Goal: Transaction & Acquisition: Purchase product/service

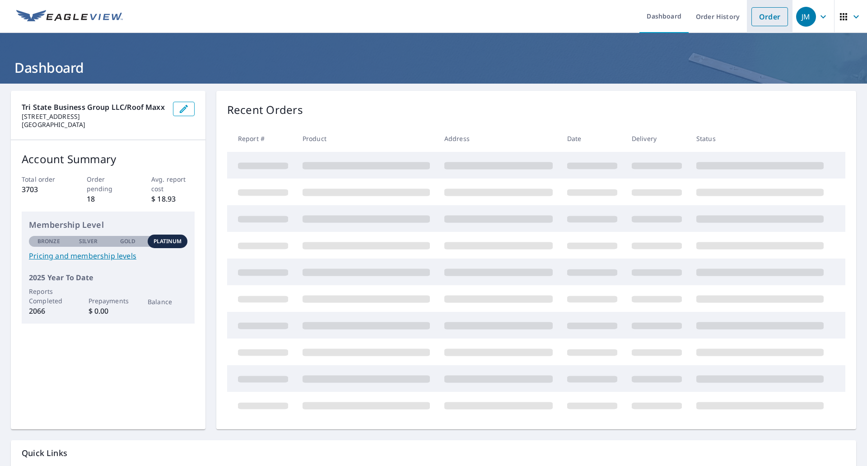
click at [758, 22] on link "Order" at bounding box center [770, 16] width 37 height 19
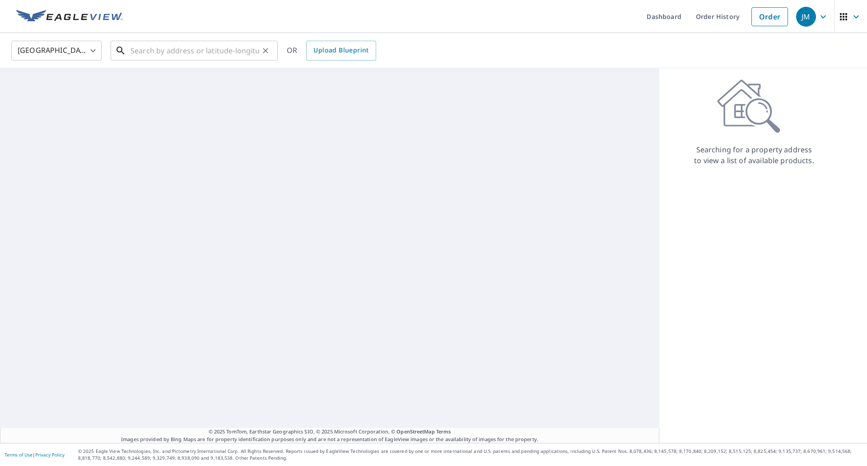
click at [215, 46] on input "text" at bounding box center [195, 50] width 129 height 25
paste input "[STREET_ADDRESS][PERSON_NAME]"
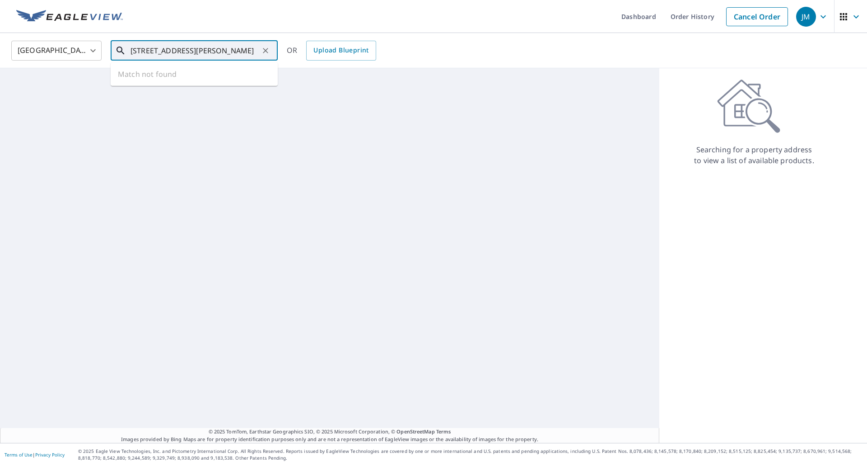
scroll to position [0, 5]
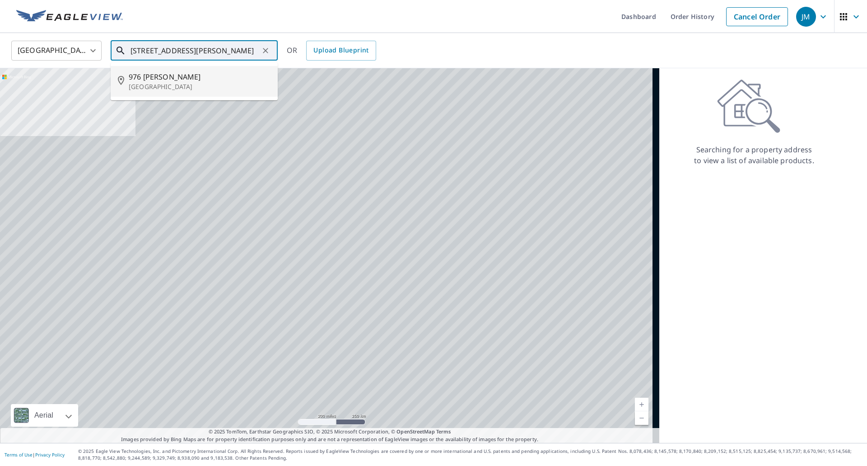
click at [193, 71] on span "976 [PERSON_NAME]" at bounding box center [200, 76] width 142 height 11
type input "[STREET_ADDRESS][PERSON_NAME]"
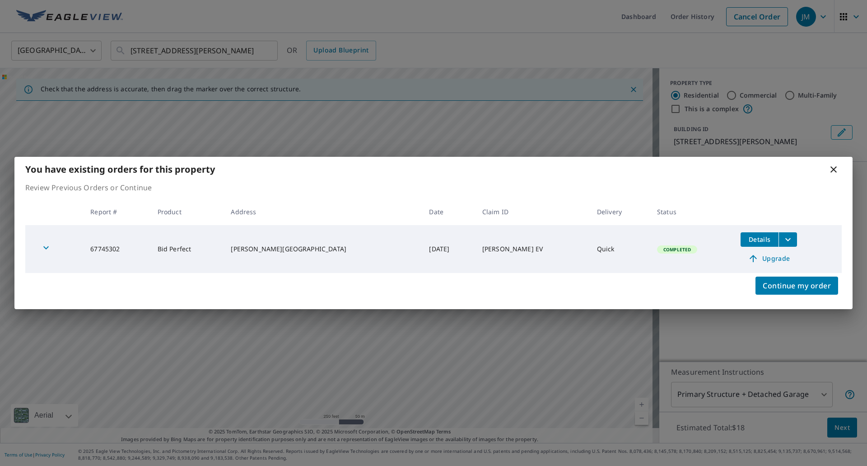
click at [783, 240] on icon "filesDropdownBtn-67745302" at bounding box center [788, 239] width 11 height 11
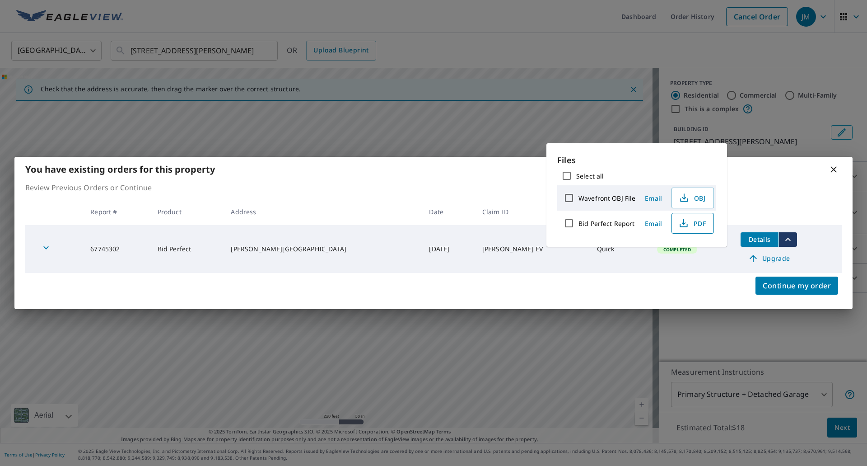
click at [686, 224] on icon "button" at bounding box center [683, 223] width 11 height 11
click at [832, 170] on icon at bounding box center [833, 169] width 11 height 11
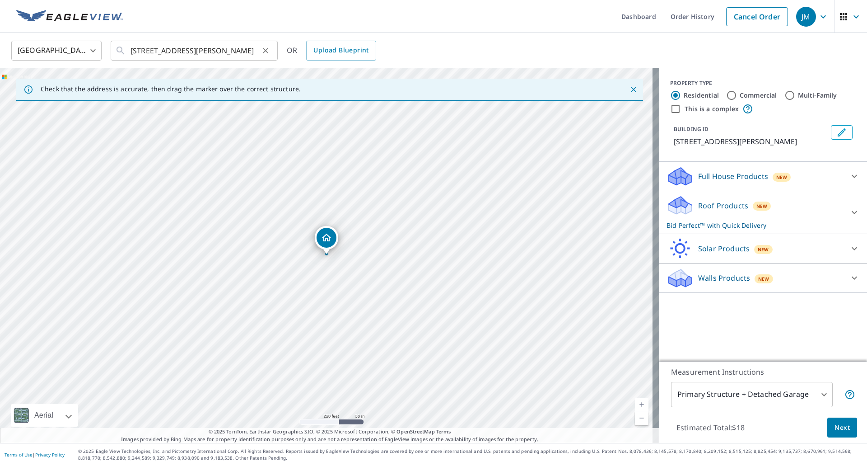
click at [265, 50] on icon "Clear" at bounding box center [265, 50] width 5 height 5
click at [199, 47] on input "text" at bounding box center [195, 50] width 129 height 25
paste input "[STREET_ADDRESS]"
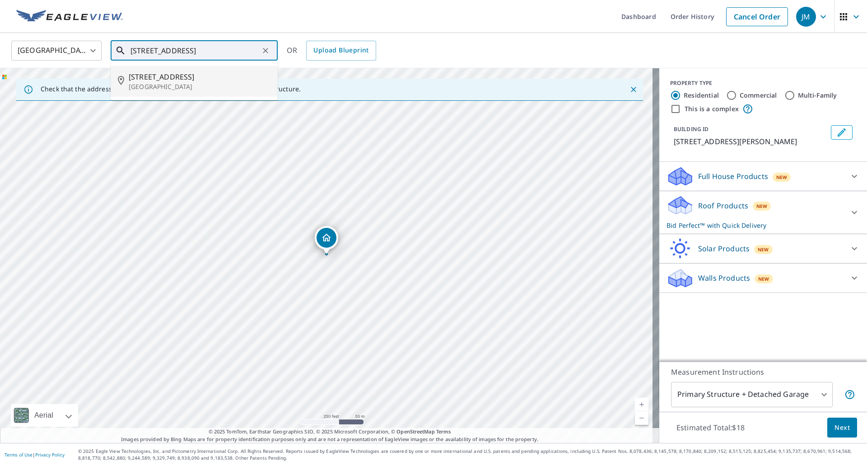
click at [177, 77] on span "[STREET_ADDRESS]" at bounding box center [200, 76] width 142 height 11
type input "[STREET_ADDRESS]"
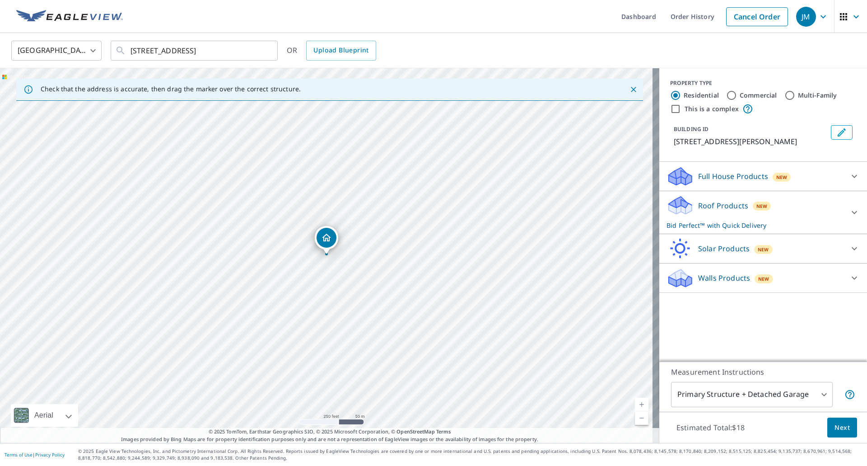
scroll to position [0, 0]
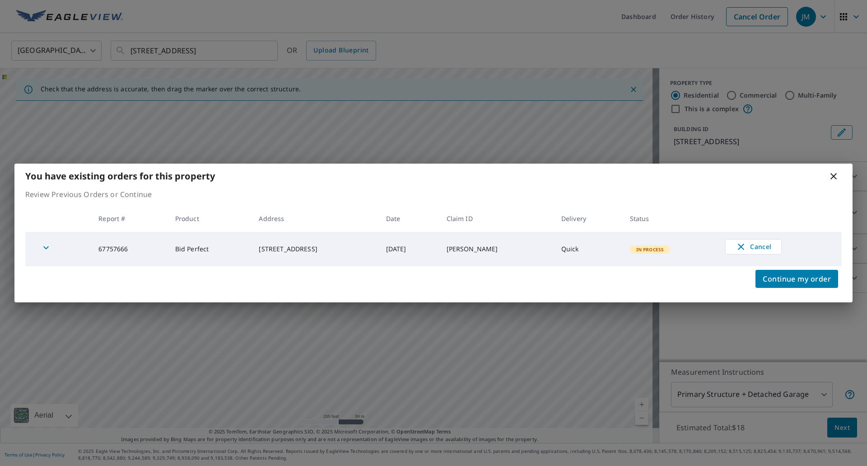
click at [651, 248] on span "In Process" at bounding box center [650, 249] width 39 height 6
click at [837, 173] on icon at bounding box center [833, 176] width 11 height 11
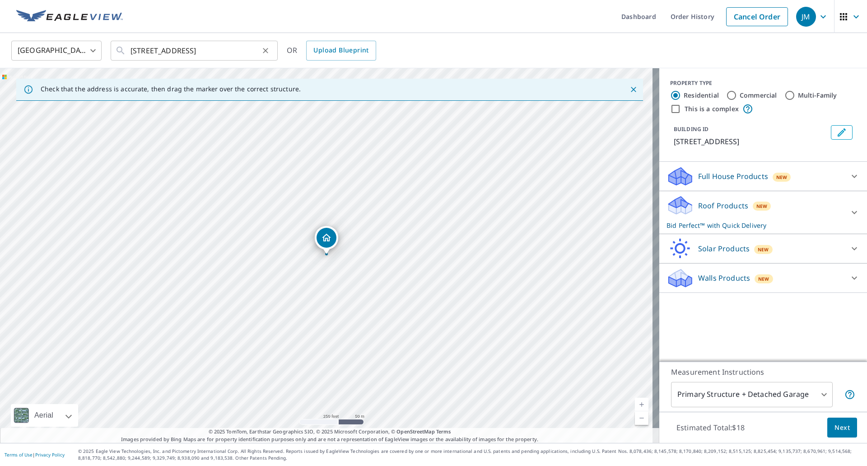
drag, startPoint x: 267, startPoint y: 49, endPoint x: 246, endPoint y: 48, distance: 20.8
click at [267, 49] on icon "Clear" at bounding box center [265, 50] width 5 height 5
click at [207, 51] on input "text" at bounding box center [195, 50] width 129 height 25
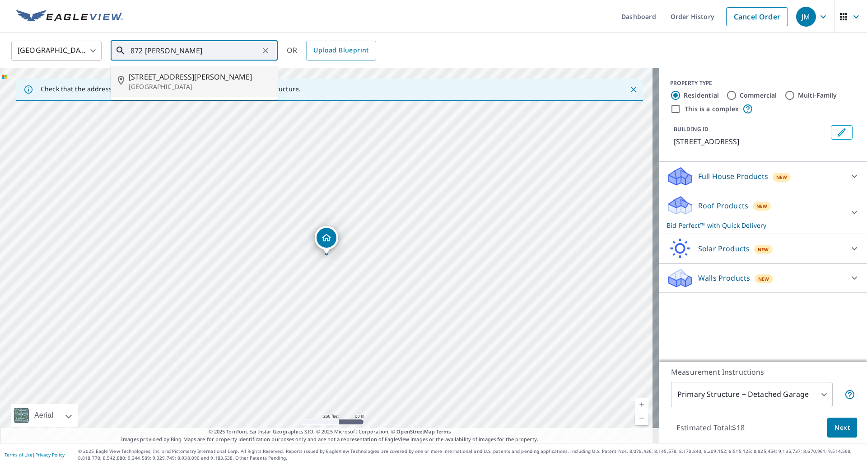
click at [173, 79] on span "[STREET_ADDRESS][PERSON_NAME]" at bounding box center [200, 76] width 142 height 11
type input "[STREET_ADDRESS][PERSON_NAME]"
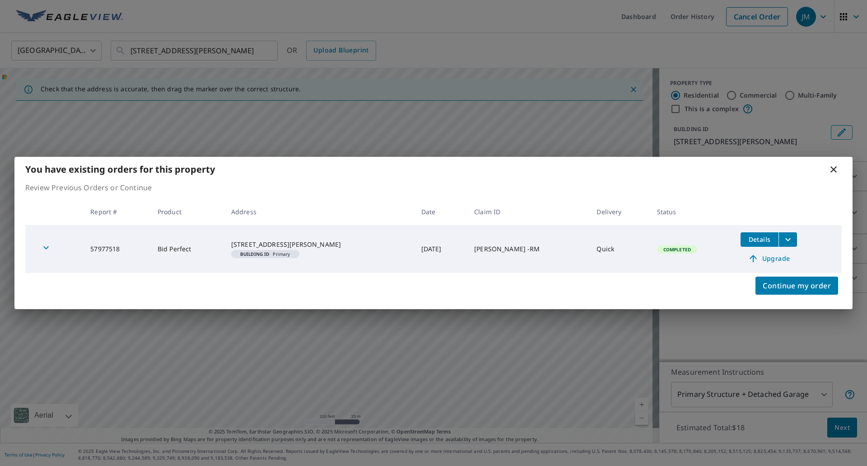
click at [785, 240] on icon "filesDropdownBtn-57977518" at bounding box center [787, 239] width 5 height 3
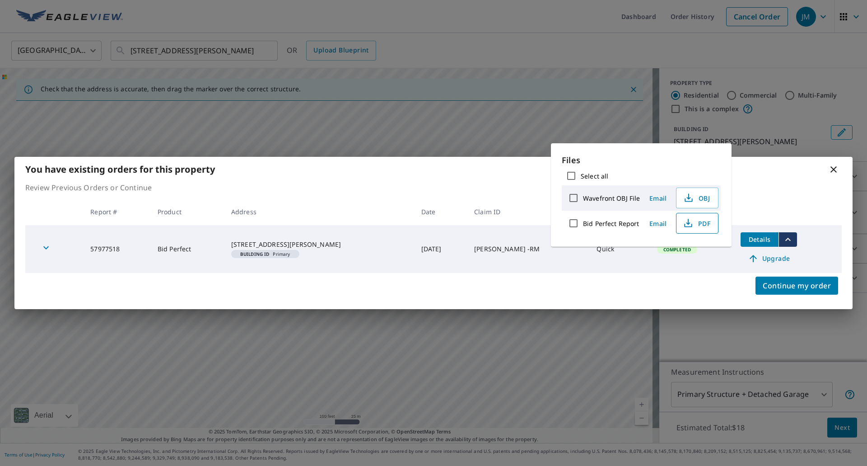
click at [697, 221] on span "PDF" at bounding box center [696, 223] width 29 height 11
click at [834, 169] on icon at bounding box center [834, 169] width 6 height 6
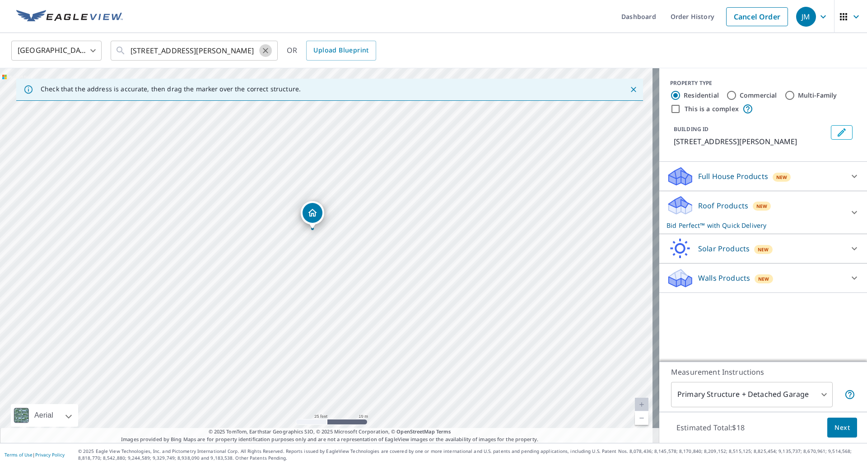
click at [266, 48] on icon "Clear" at bounding box center [265, 50] width 9 height 9
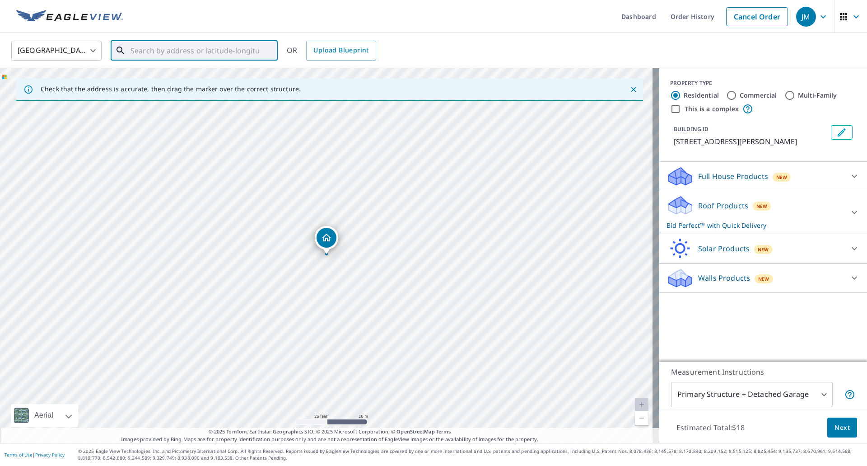
click at [202, 48] on input "text" at bounding box center [195, 50] width 129 height 25
paste input "[STREET_ADDRESS]"
type input "[STREET_ADDRESS]"
click at [263, 48] on icon "Clear" at bounding box center [265, 50] width 5 height 5
click at [215, 54] on input "text" at bounding box center [195, 50] width 129 height 25
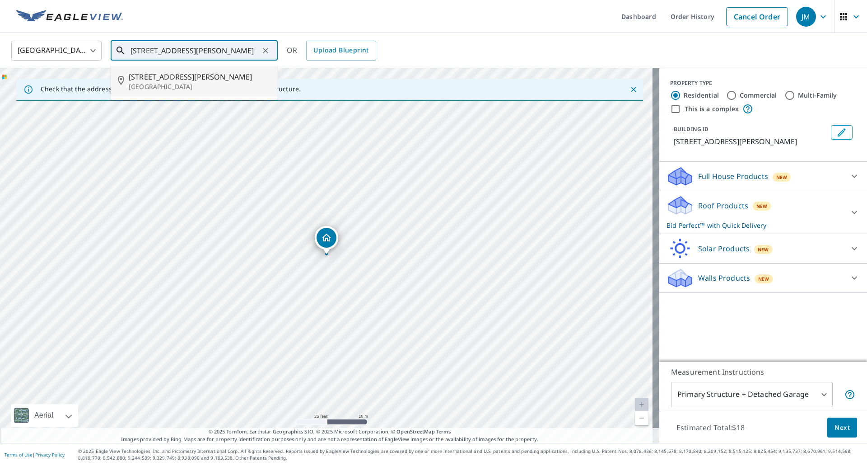
click at [182, 78] on span "[STREET_ADDRESS][PERSON_NAME]" at bounding box center [200, 76] width 142 height 11
type input "[STREET_ADDRESS][PERSON_NAME]"
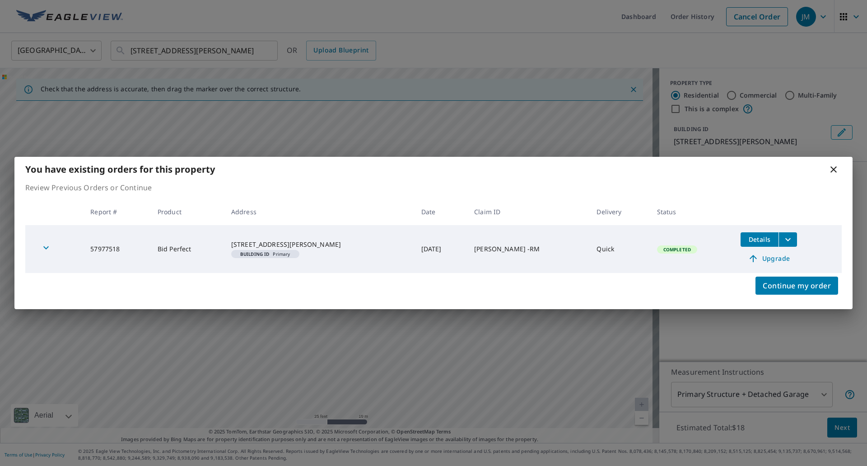
click at [783, 236] on icon "filesDropdownBtn-57977518" at bounding box center [788, 239] width 11 height 11
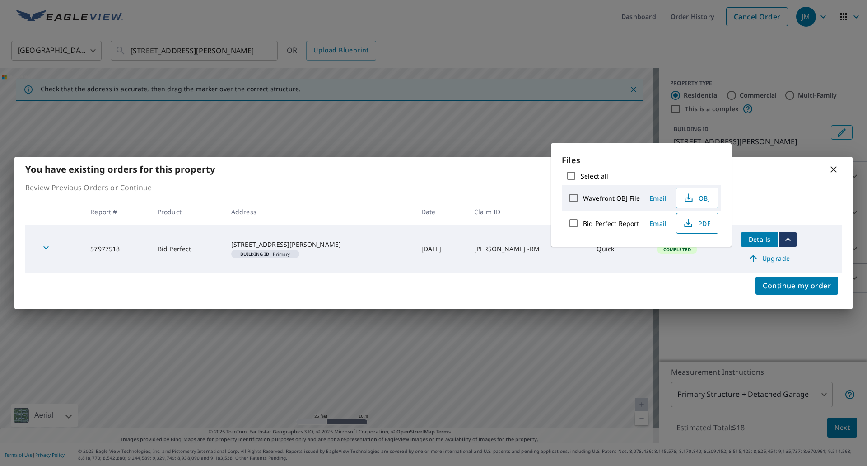
click at [701, 224] on span "PDF" at bounding box center [696, 223] width 29 height 11
click at [836, 167] on icon at bounding box center [834, 169] width 6 height 6
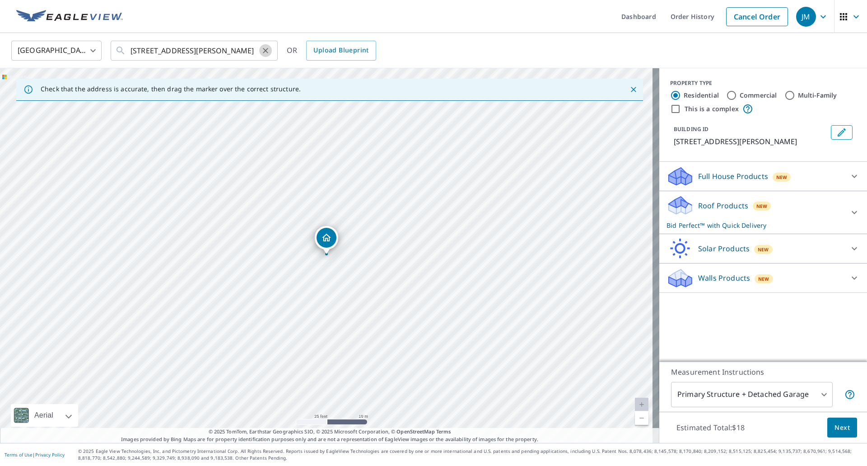
click at [266, 49] on icon "Clear" at bounding box center [265, 50] width 9 height 9
click at [201, 50] on input "text" at bounding box center [195, 50] width 129 height 25
paste input "[STREET_ADDRESS]"
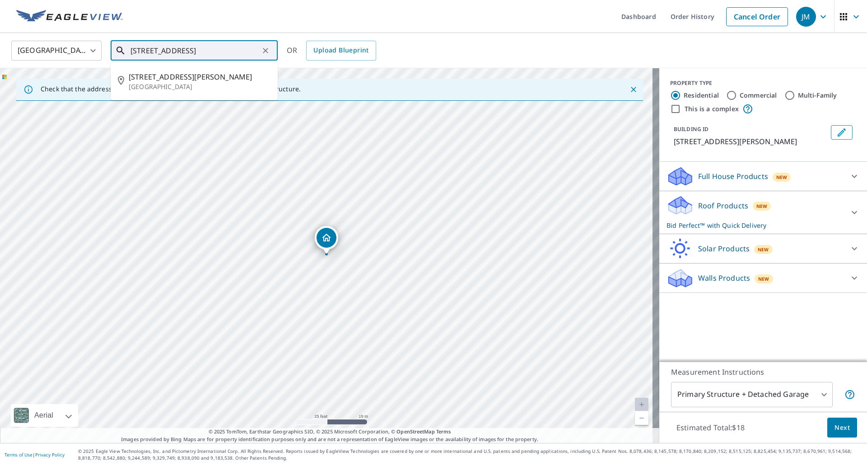
scroll to position [0, 27]
click at [173, 79] on span "[STREET_ADDRESS]" at bounding box center [200, 76] width 142 height 11
type input "[STREET_ADDRESS]"
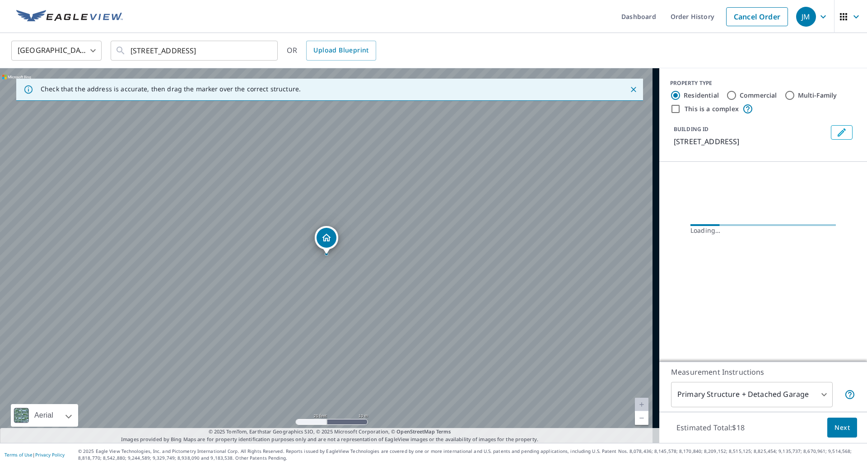
scroll to position [0, 0]
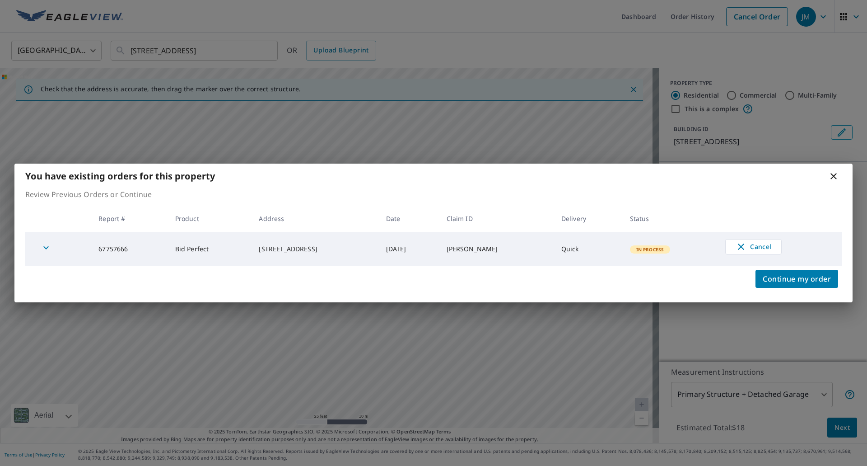
click at [650, 252] on span "In Process" at bounding box center [650, 249] width 39 height 6
click at [833, 176] on icon at bounding box center [834, 176] width 6 height 6
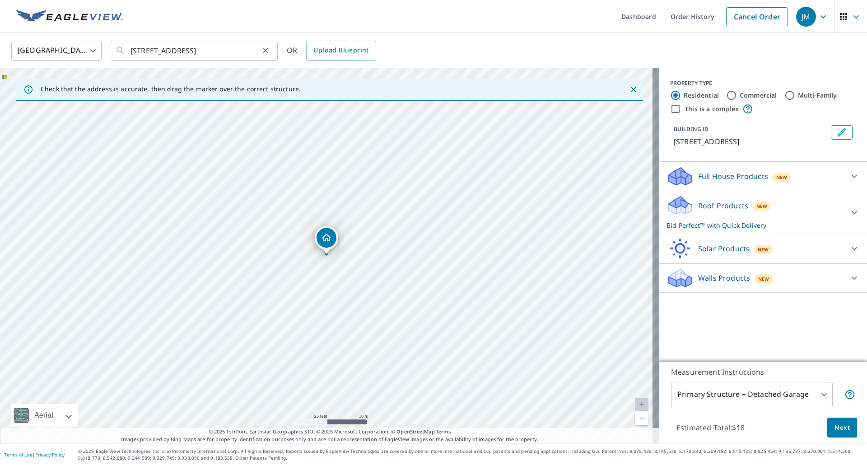
click at [265, 48] on icon "Clear" at bounding box center [265, 50] width 9 height 9
click at [207, 48] on input "text" at bounding box center [195, 50] width 129 height 25
paste input "[STREET_ADDRESS]"
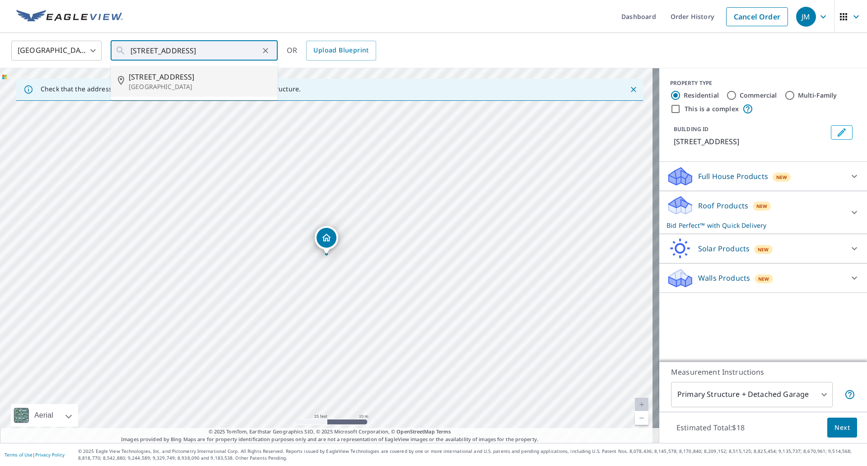
type input "[STREET_ADDRESS]"
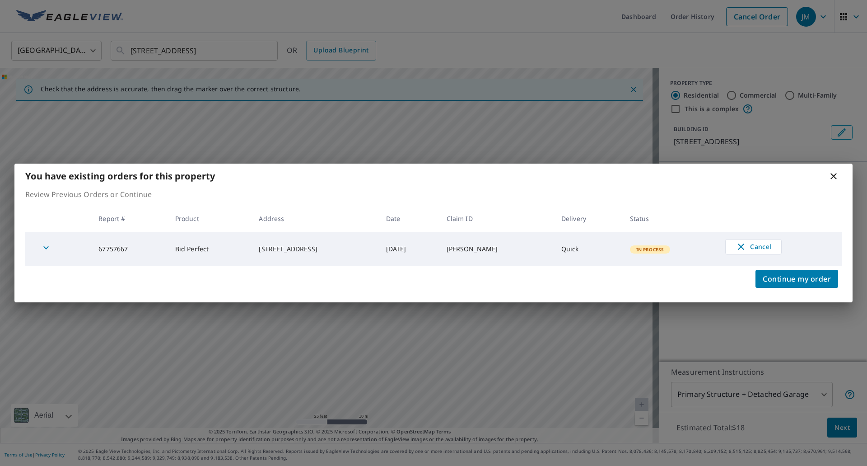
click at [835, 177] on icon at bounding box center [833, 176] width 11 height 11
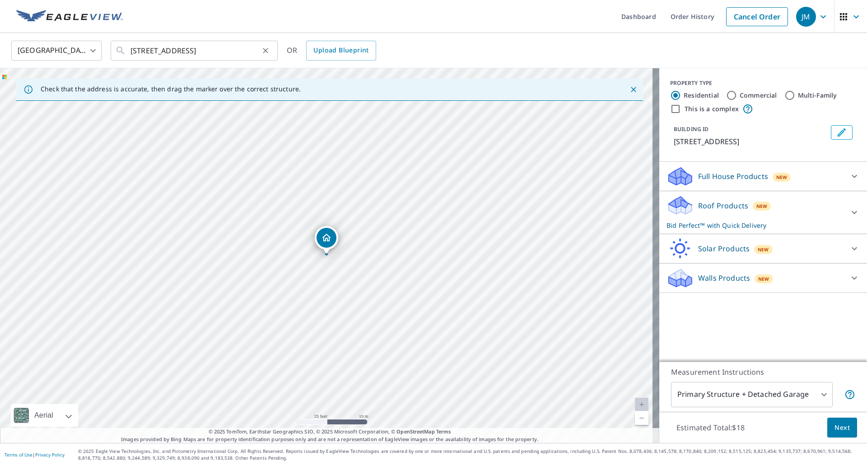
drag, startPoint x: 268, startPoint y: 50, endPoint x: 255, endPoint y: 50, distance: 12.6
click at [268, 50] on icon "Clear" at bounding box center [265, 50] width 9 height 9
click at [210, 49] on input "text" at bounding box center [195, 50] width 129 height 25
paste input "[STREET_ADDRESS]"
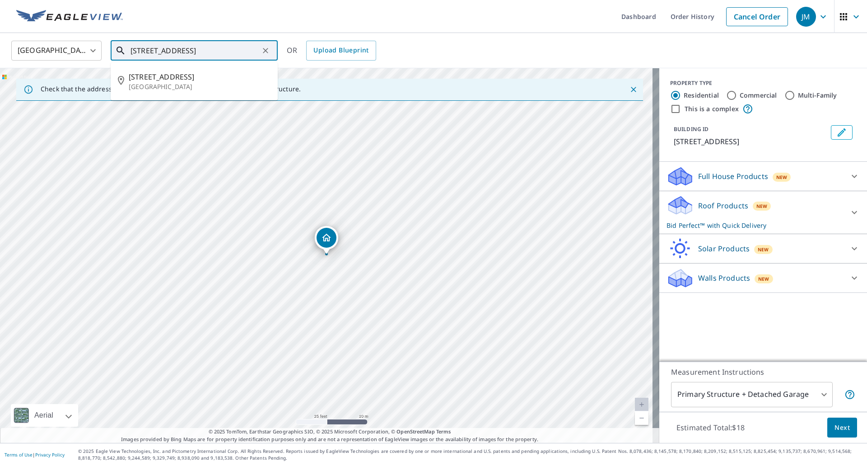
scroll to position [0, 11]
type input "[STREET_ADDRESS]"
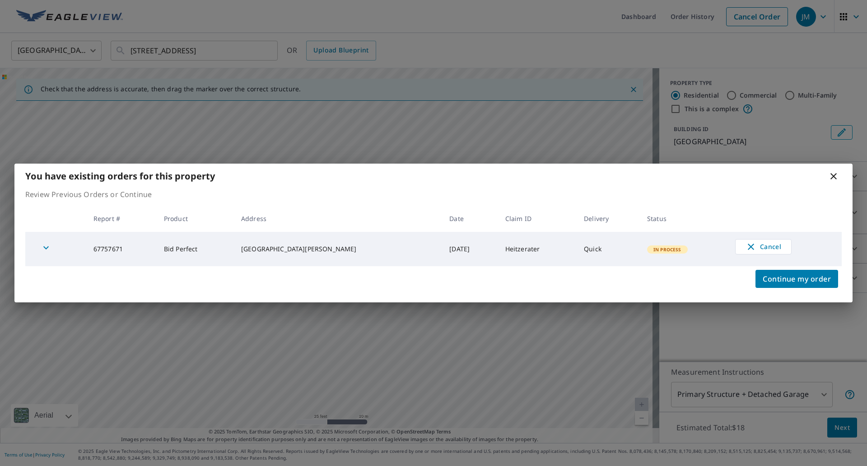
click at [834, 176] on icon at bounding box center [834, 176] width 6 height 6
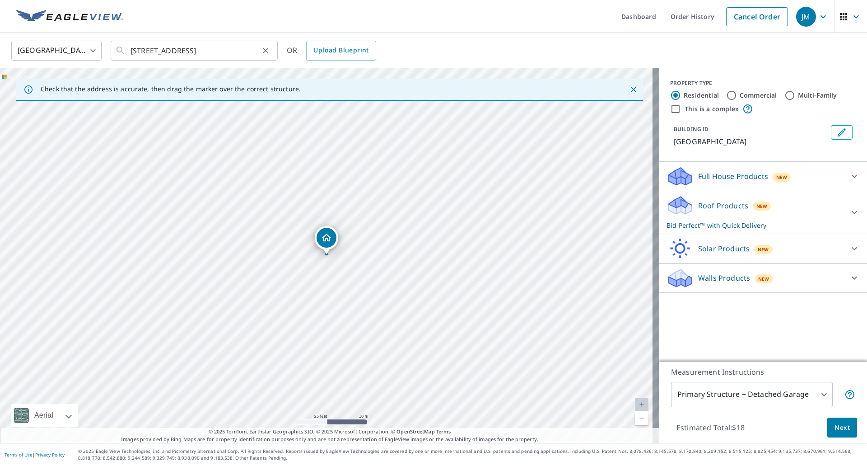
click at [268, 50] on icon "Clear" at bounding box center [265, 50] width 9 height 9
click at [226, 50] on input "text" at bounding box center [195, 50] width 129 height 25
paste input "[STREET_ADDRESS]"
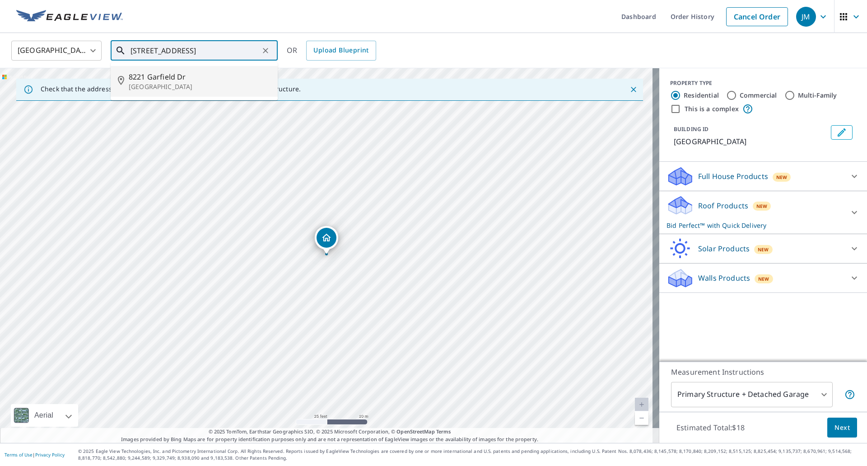
click at [179, 79] on span "8221 Garfield Dr" at bounding box center [200, 76] width 142 height 11
type input "[GEOGRAPHIC_DATA][PERSON_NAME]"
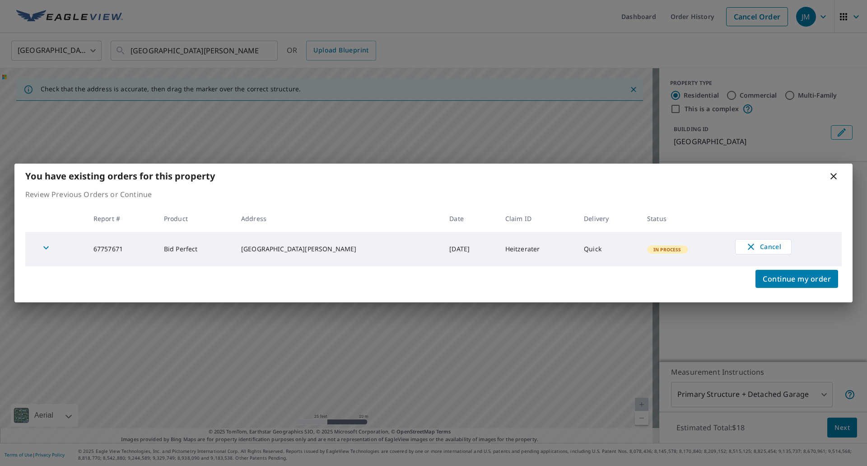
click at [658, 248] on span "In Process" at bounding box center [667, 249] width 39 height 6
click at [303, 253] on div "[GEOGRAPHIC_DATA][PERSON_NAME]" at bounding box center [338, 248] width 194 height 9
click at [831, 177] on icon at bounding box center [833, 176] width 11 height 11
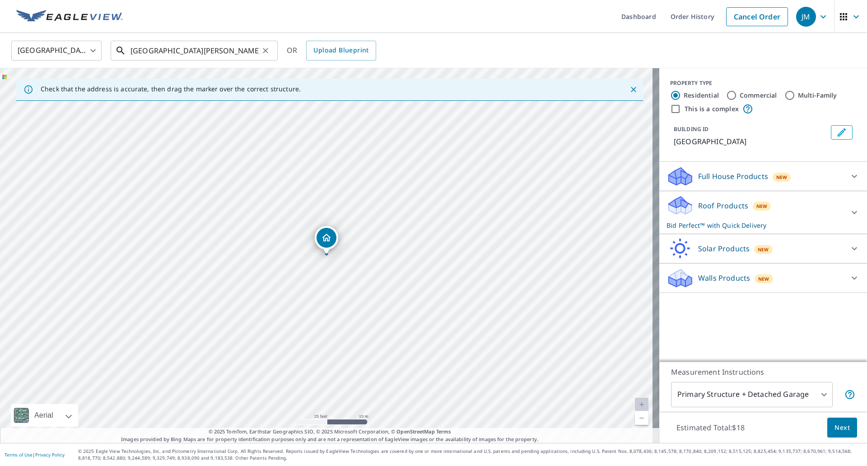
click at [237, 55] on input "[GEOGRAPHIC_DATA][PERSON_NAME]" at bounding box center [195, 50] width 129 height 25
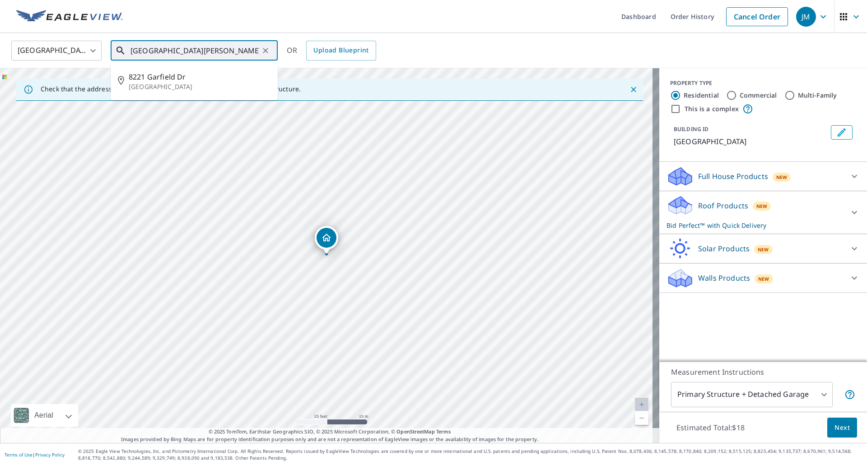
click at [267, 52] on icon "Clear" at bounding box center [265, 50] width 5 height 5
click at [177, 49] on input "text" at bounding box center [195, 50] width 129 height 25
paste input "[STREET_ADDRESS]"
click at [167, 82] on p "[GEOGRAPHIC_DATA]" at bounding box center [200, 86] width 142 height 9
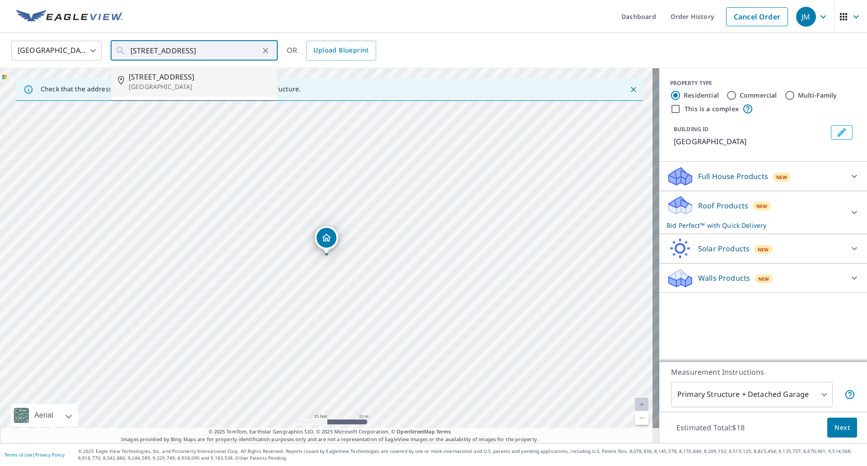
type input "[STREET_ADDRESS]"
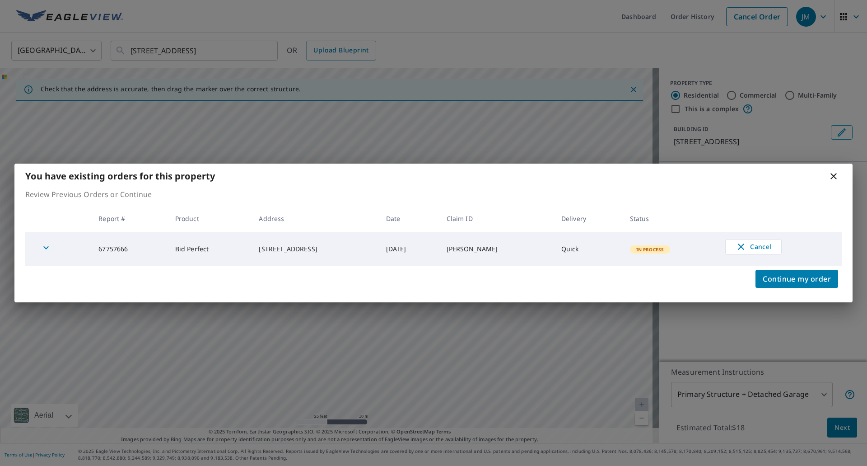
click at [652, 248] on span "In Process" at bounding box center [650, 249] width 39 height 6
click at [327, 251] on div "[STREET_ADDRESS]" at bounding box center [315, 248] width 112 height 9
click at [833, 177] on icon at bounding box center [834, 176] width 6 height 6
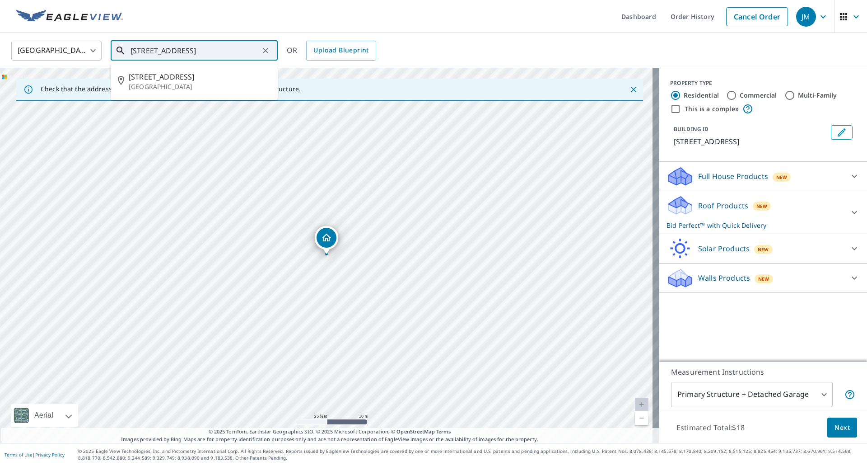
click at [225, 50] on input "[STREET_ADDRESS]" at bounding box center [195, 50] width 129 height 25
click at [167, 81] on span "[STREET_ADDRESS]" at bounding box center [200, 76] width 142 height 11
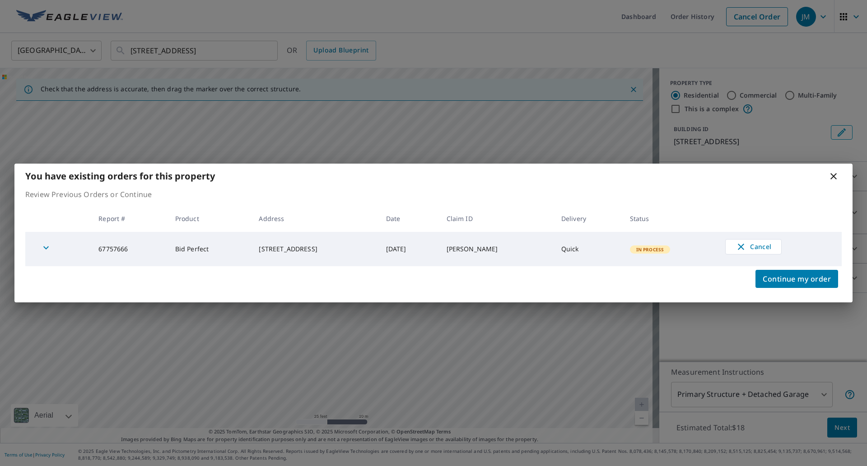
click at [833, 176] on icon at bounding box center [833, 176] width 11 height 11
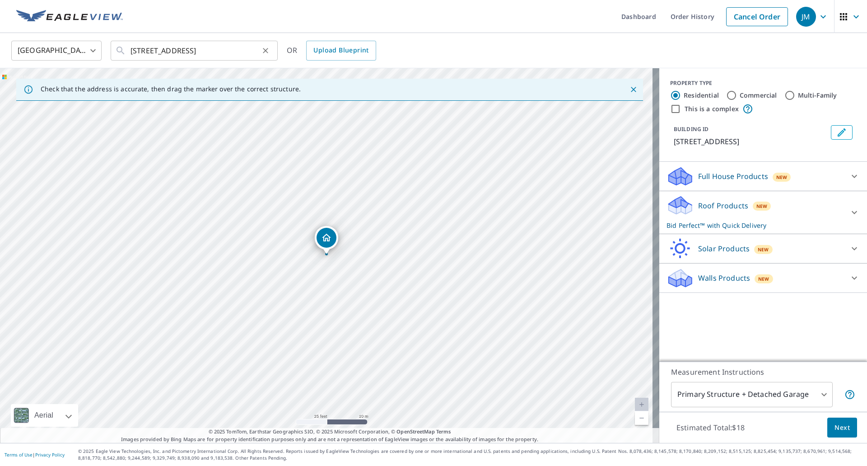
click at [264, 52] on icon "Clear" at bounding box center [265, 50] width 5 height 5
click at [207, 54] on input "text" at bounding box center [195, 50] width 129 height 25
paste input "[STREET_ADDRESS][PERSON_NAME]"
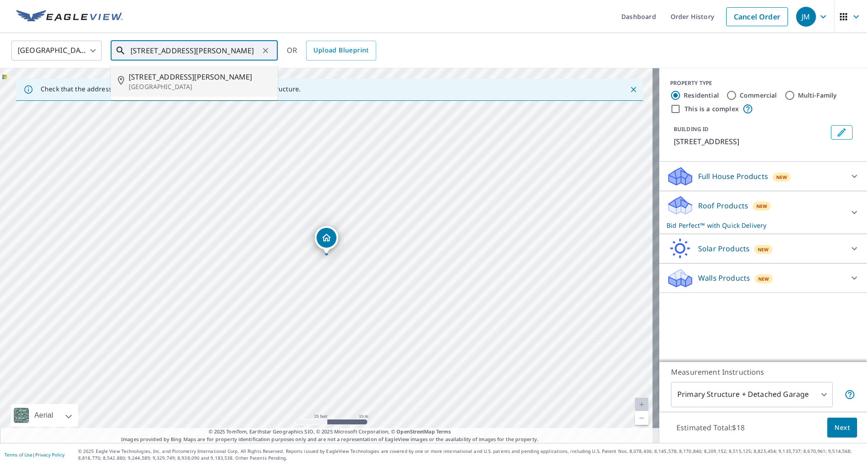
click at [182, 78] on span "[STREET_ADDRESS][PERSON_NAME]" at bounding box center [200, 76] width 142 height 11
type input "[STREET_ADDRESS][PERSON_NAME]"
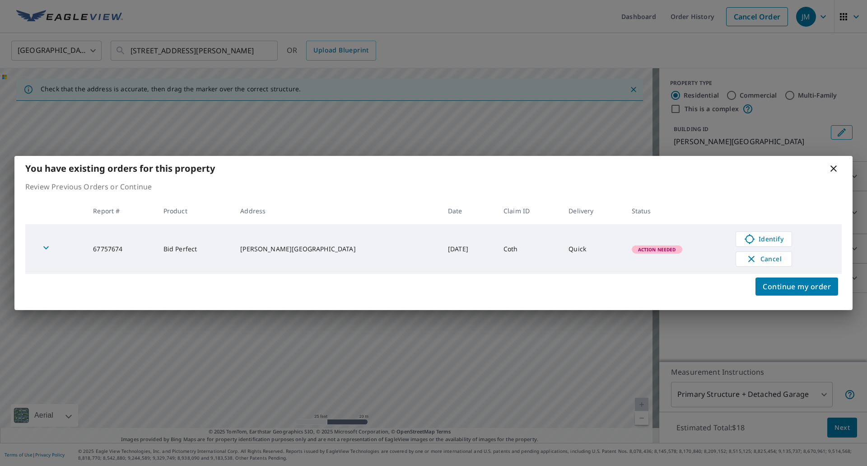
click at [836, 168] on icon at bounding box center [833, 168] width 11 height 11
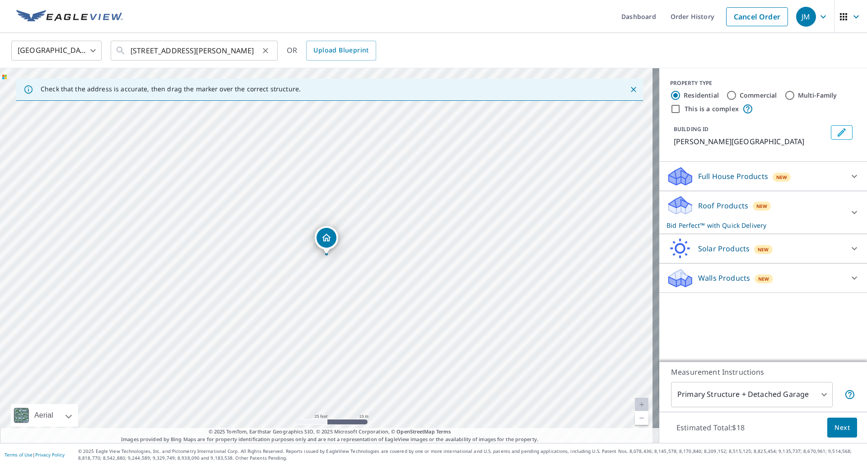
click at [264, 50] on icon "Clear" at bounding box center [265, 50] width 9 height 9
click at [195, 54] on input "text" at bounding box center [195, 50] width 129 height 25
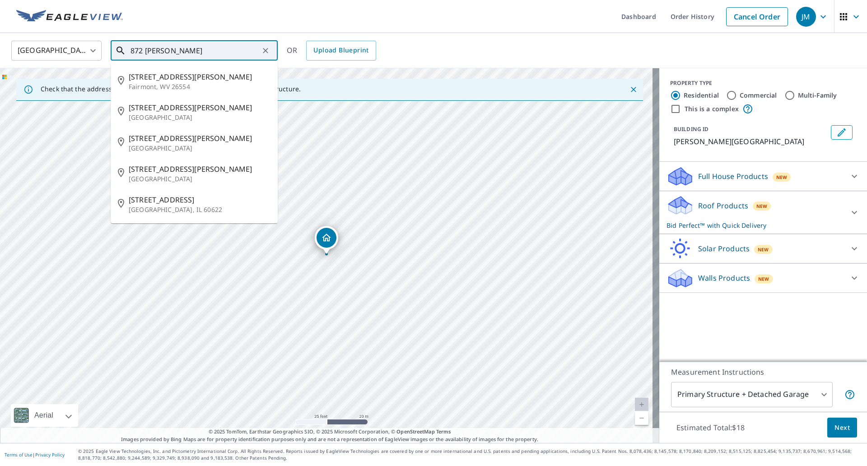
click at [190, 45] on input "872 [PERSON_NAME]" at bounding box center [195, 50] width 129 height 25
click at [173, 139] on span "[STREET_ADDRESS][PERSON_NAME]" at bounding box center [200, 138] width 142 height 11
type input "[STREET_ADDRESS][PERSON_NAME]"
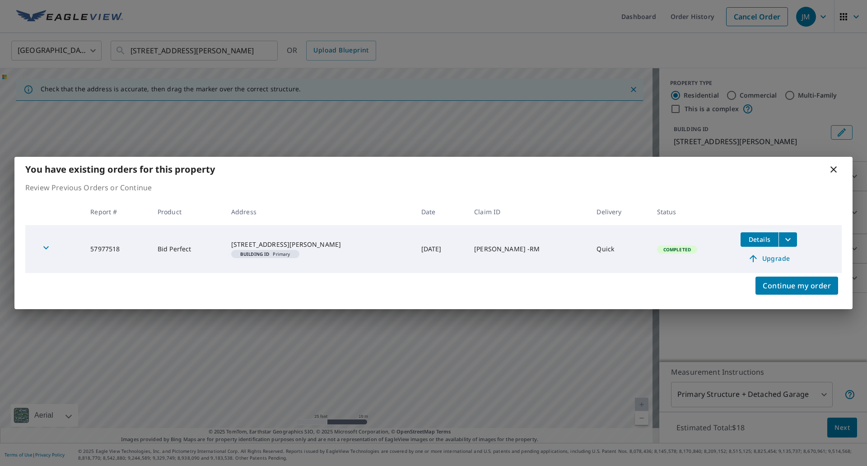
drag, startPoint x: 326, startPoint y: 249, endPoint x: 243, endPoint y: 241, distance: 83.5
click at [243, 241] on td "[STREET_ADDRESS][GEOGRAPHIC_DATA][PERSON_NAME]" at bounding box center [319, 249] width 190 height 48
copy div "[STREET_ADDRESS][PERSON_NAME]"
click at [783, 239] on icon "filesDropdownBtn-57977518" at bounding box center [788, 239] width 11 height 11
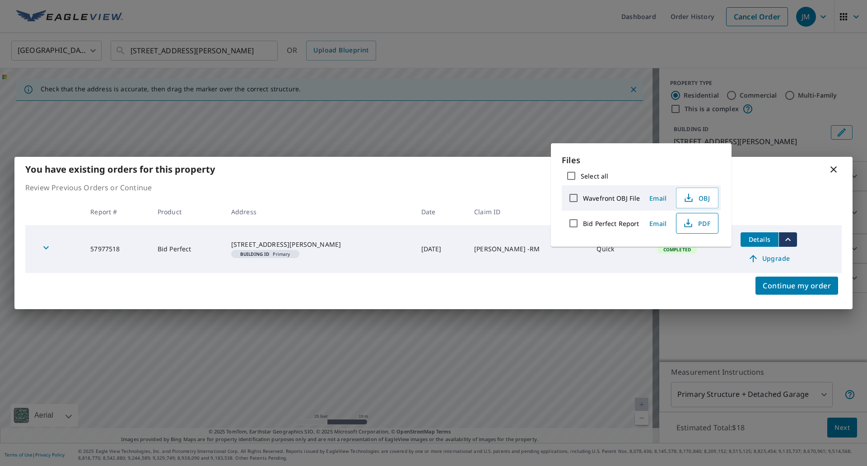
click at [690, 228] on icon "button" at bounding box center [688, 223] width 11 height 11
drag, startPoint x: 834, startPoint y: 168, endPoint x: 822, endPoint y: 168, distance: 12.2
click at [834, 168] on icon at bounding box center [833, 169] width 11 height 11
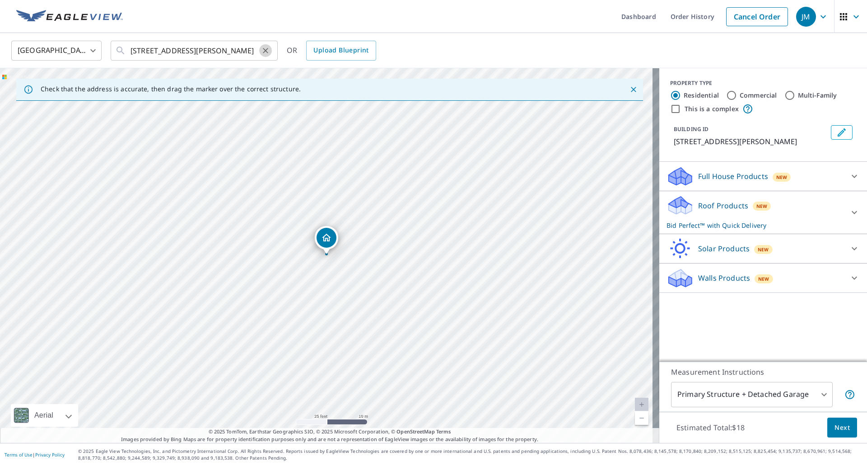
click at [270, 52] on button "Clear" at bounding box center [265, 50] width 13 height 13
click at [191, 54] on input "text" at bounding box center [195, 50] width 129 height 25
paste input "14588 [PERSON_NAME][GEOGRAPHIC_DATA], 44021"
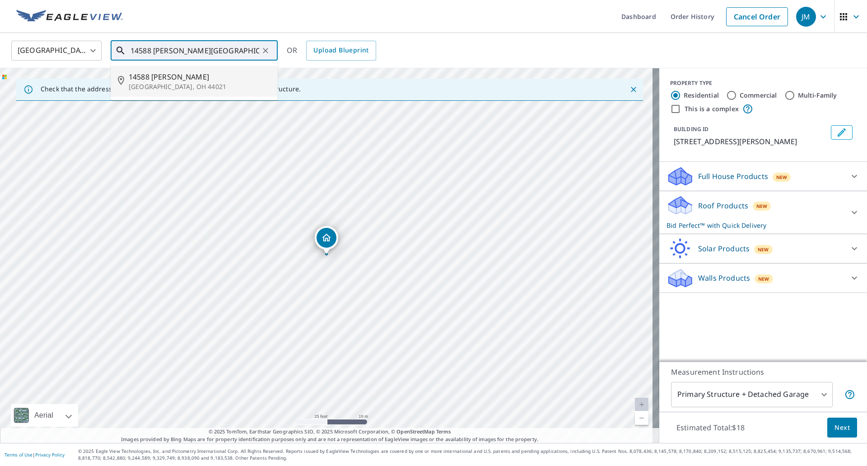
click at [163, 87] on p "[GEOGRAPHIC_DATA], OH 44021" at bounding box center [200, 86] width 142 height 9
type input "[STREET_ADDRESS][PERSON_NAME]"
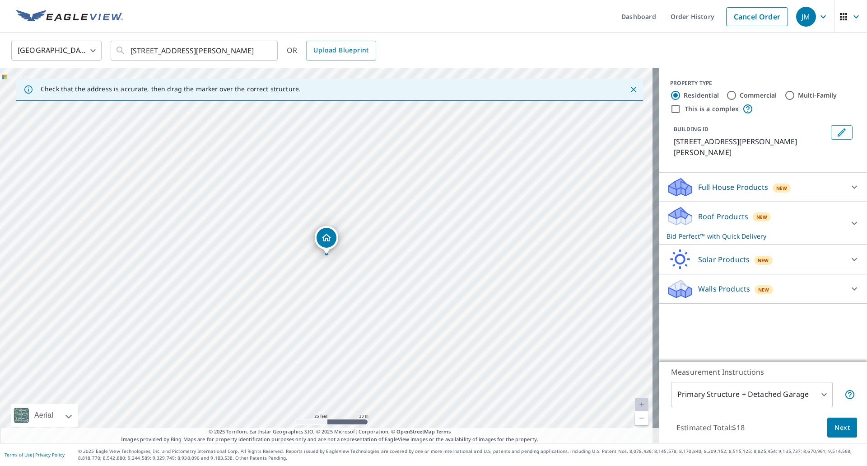
click at [835, 428] on span "Next" at bounding box center [842, 427] width 15 height 11
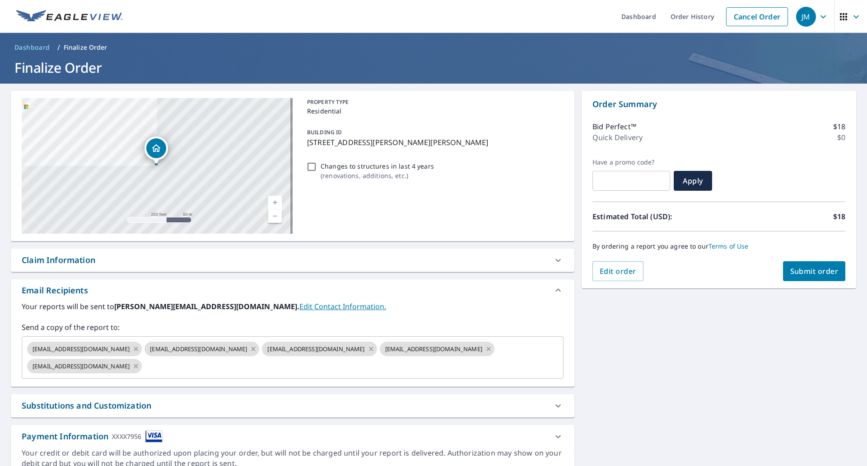
click at [76, 257] on div "Claim Information" at bounding box center [59, 260] width 74 height 12
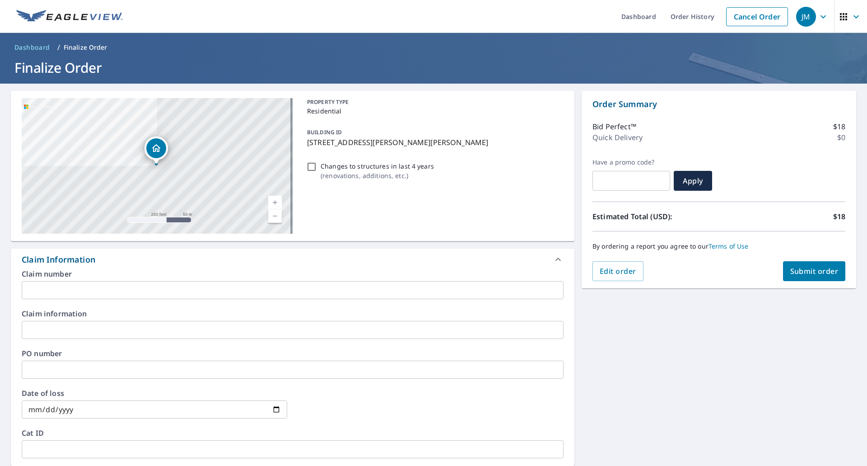
click at [76, 285] on input "text" at bounding box center [293, 290] width 542 height 18
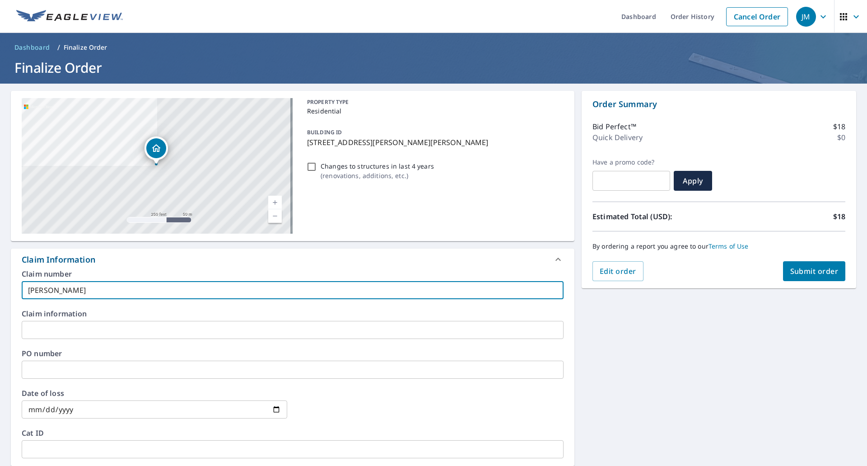
type input "[PERSON_NAME]"
click at [802, 271] on span "Submit order" at bounding box center [814, 271] width 48 height 10
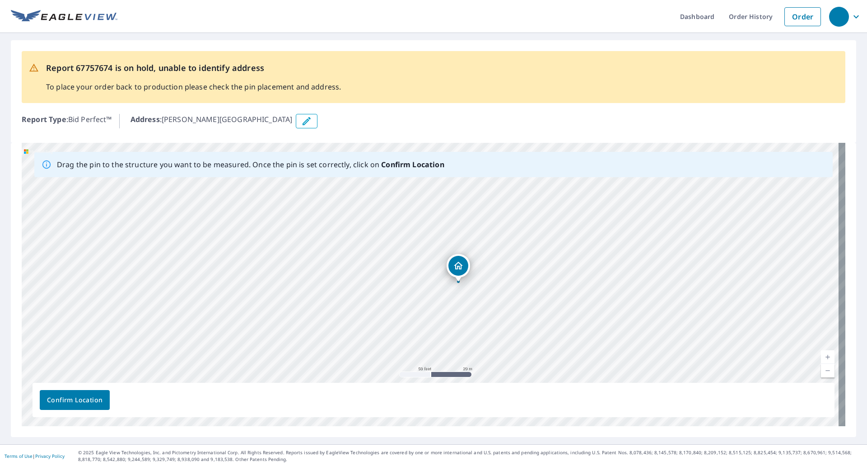
click at [305, 123] on button "button" at bounding box center [307, 121] width 22 height 14
